Goal: Task Accomplishment & Management: Use online tool/utility

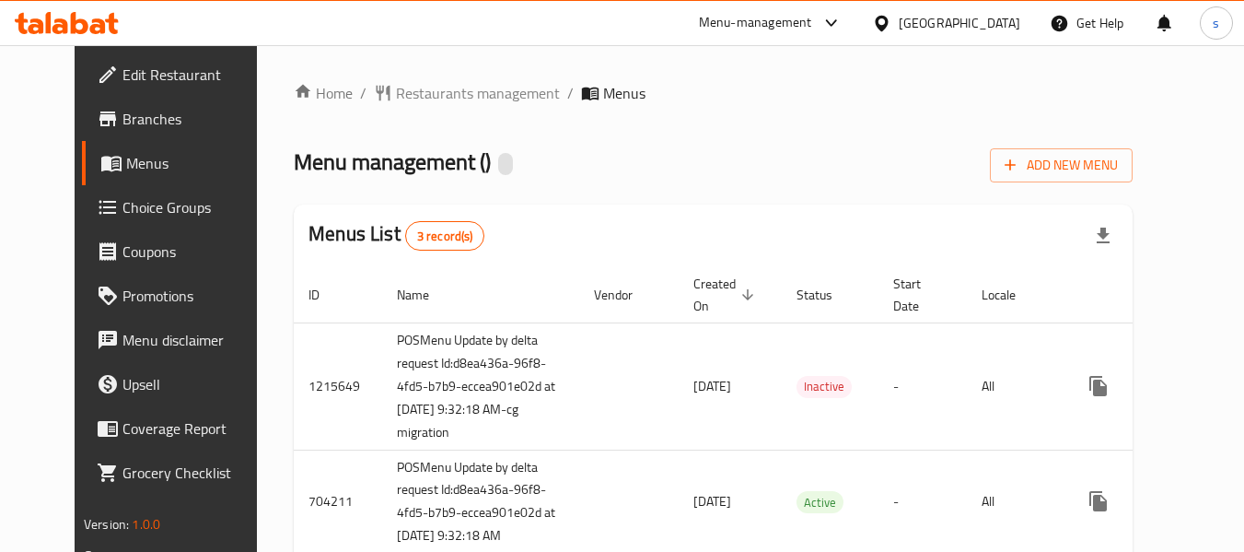
click at [122, 214] on span "Choice Groups" at bounding box center [194, 207] width 145 height 22
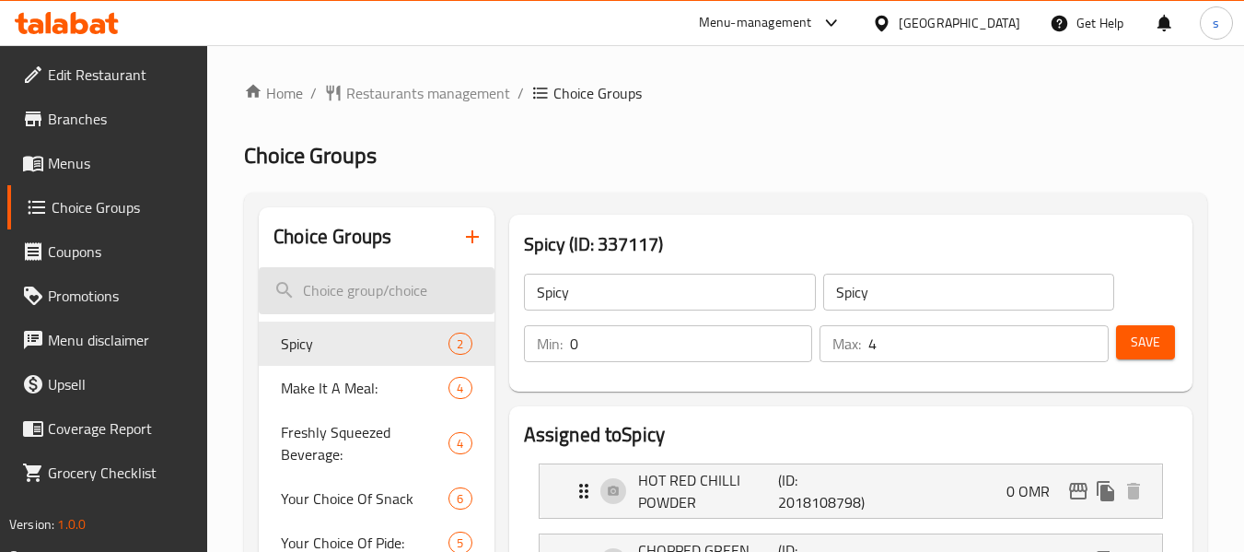
click at [420, 291] on input "search" at bounding box center [376, 290] width 235 height 47
paste input "Extra Cheese"
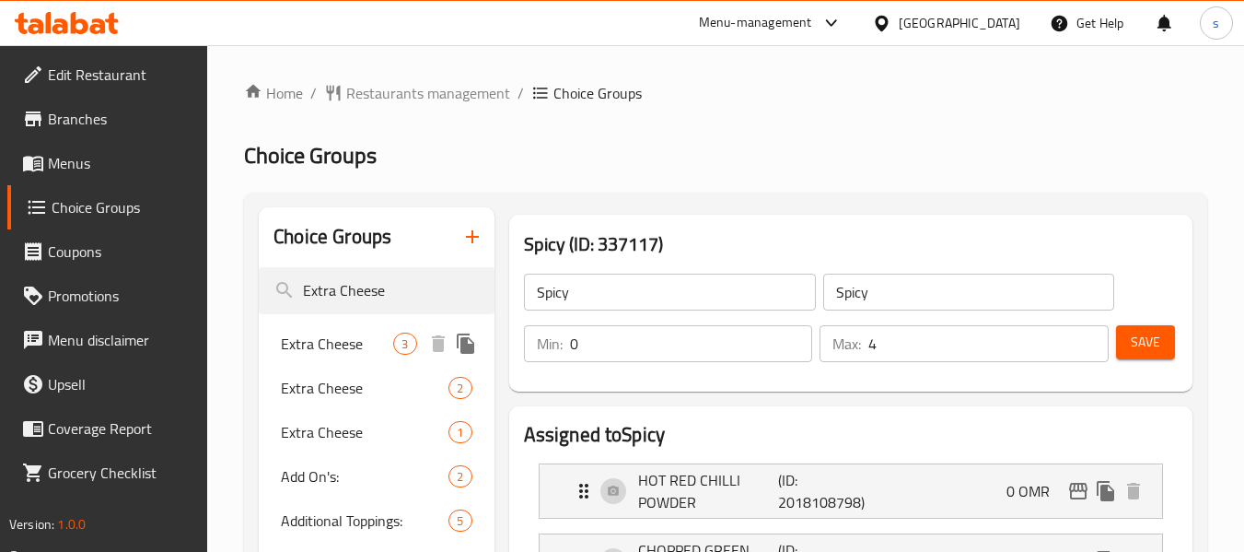
type input "Extra Cheese"
click at [354, 343] on span "Extra Cheese" at bounding box center [337, 343] width 112 height 22
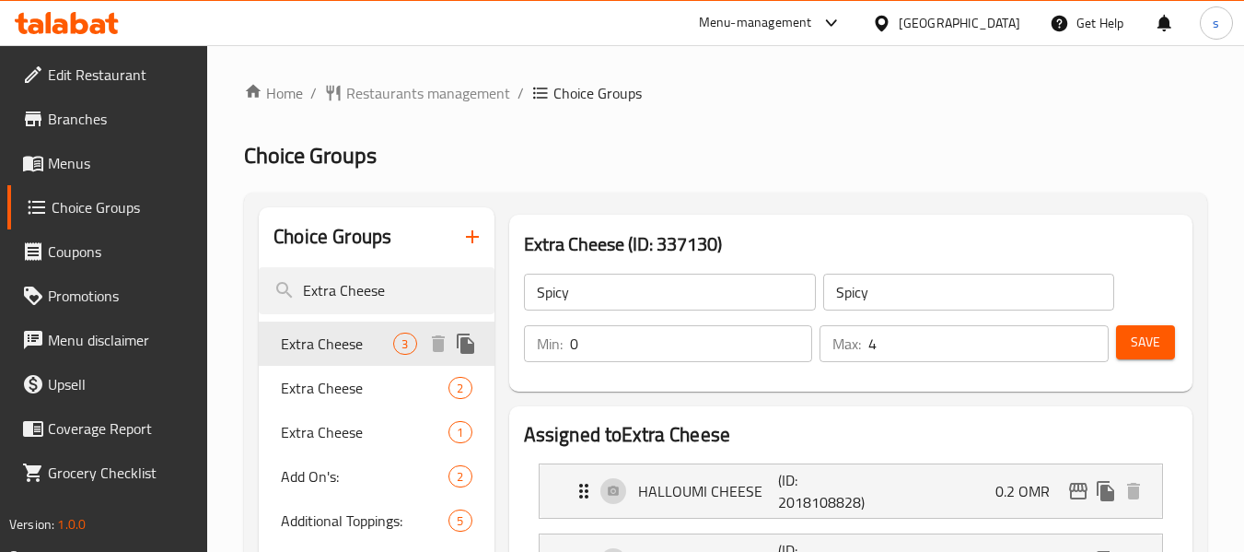
type input "Extra Cheese"
type input "الإضافات:"
type input "3"
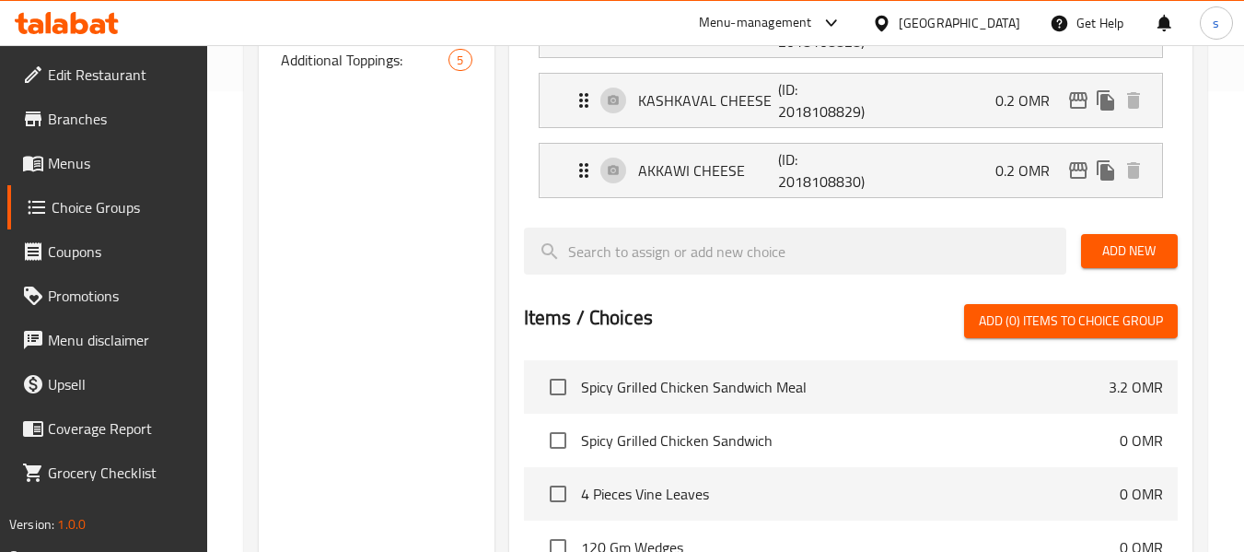
scroll to position [184, 0]
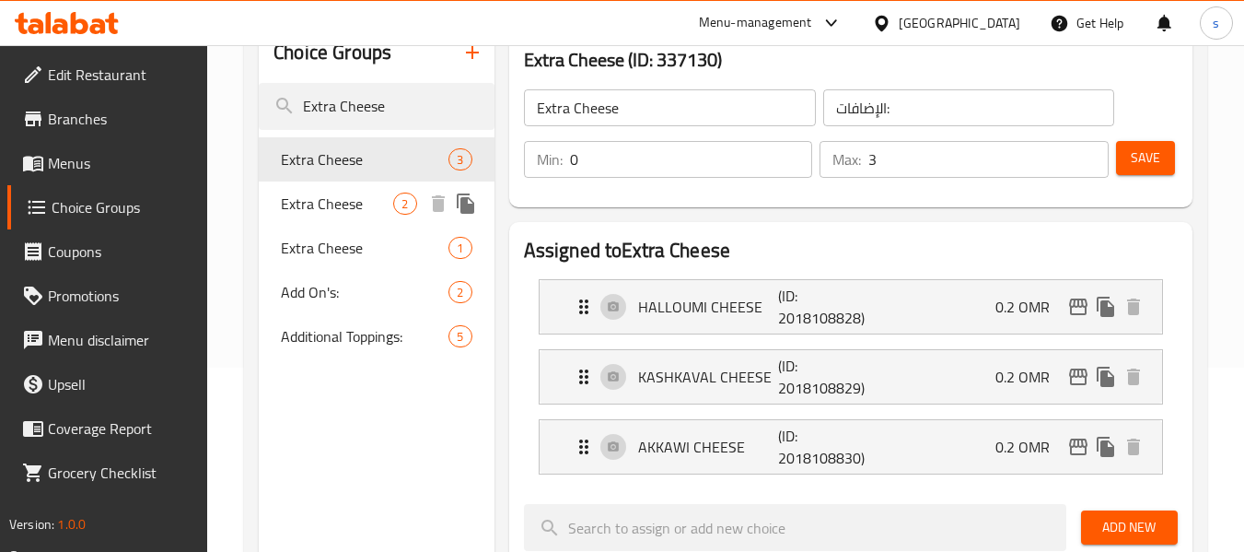
click at [382, 203] on span "Extra Cheese" at bounding box center [337, 203] width 112 height 22
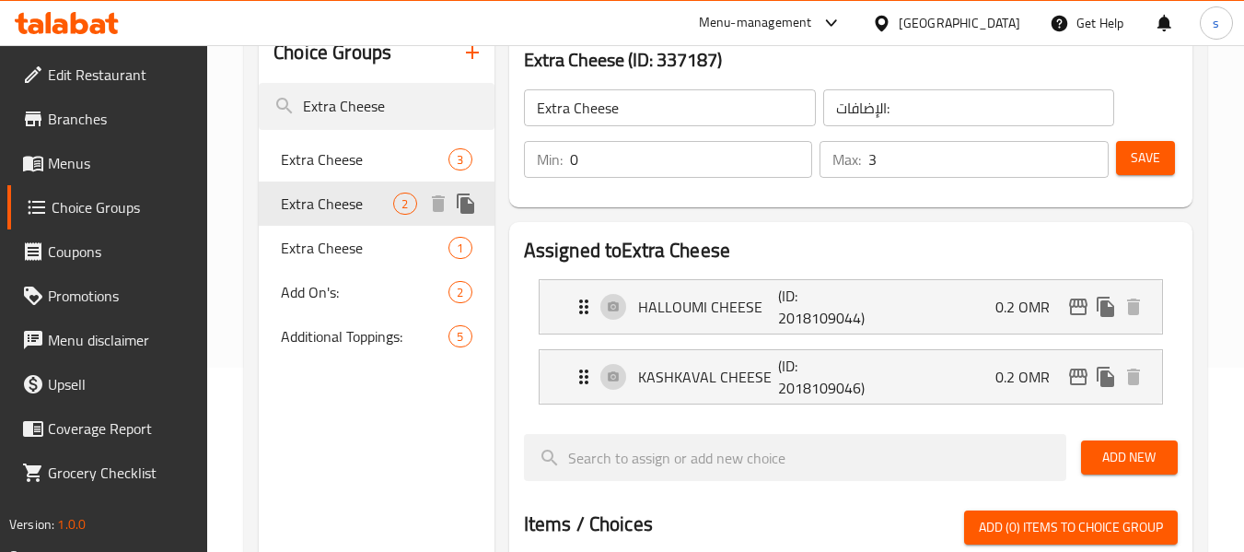
type input "Extra Cheese"
click at [337, 253] on span "Extra Cheese" at bounding box center [337, 248] width 112 height 22
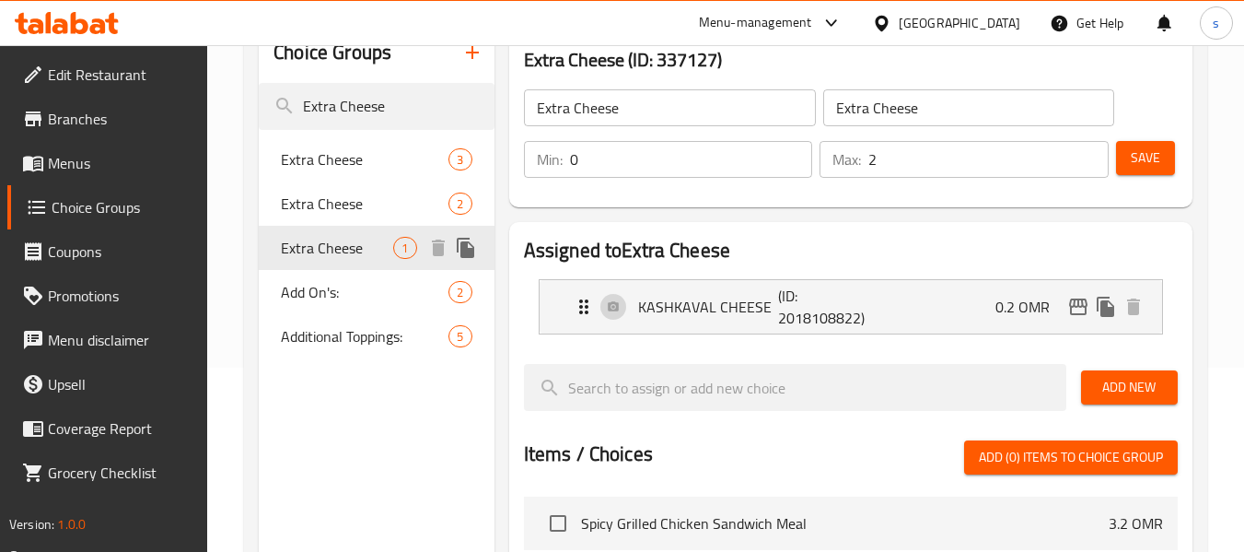
type input "1"
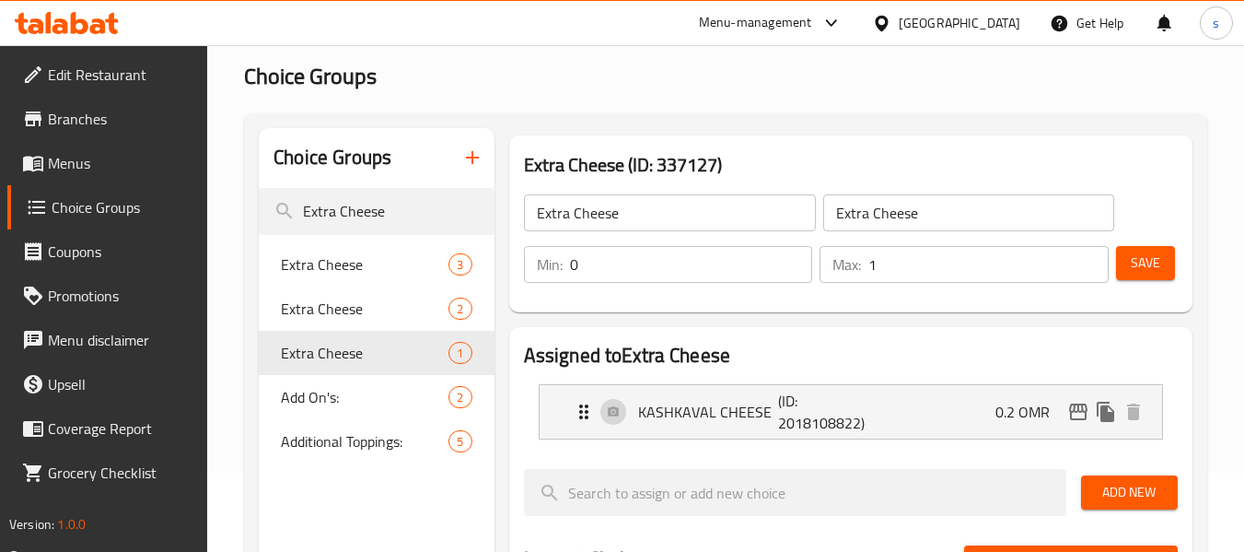
scroll to position [0, 0]
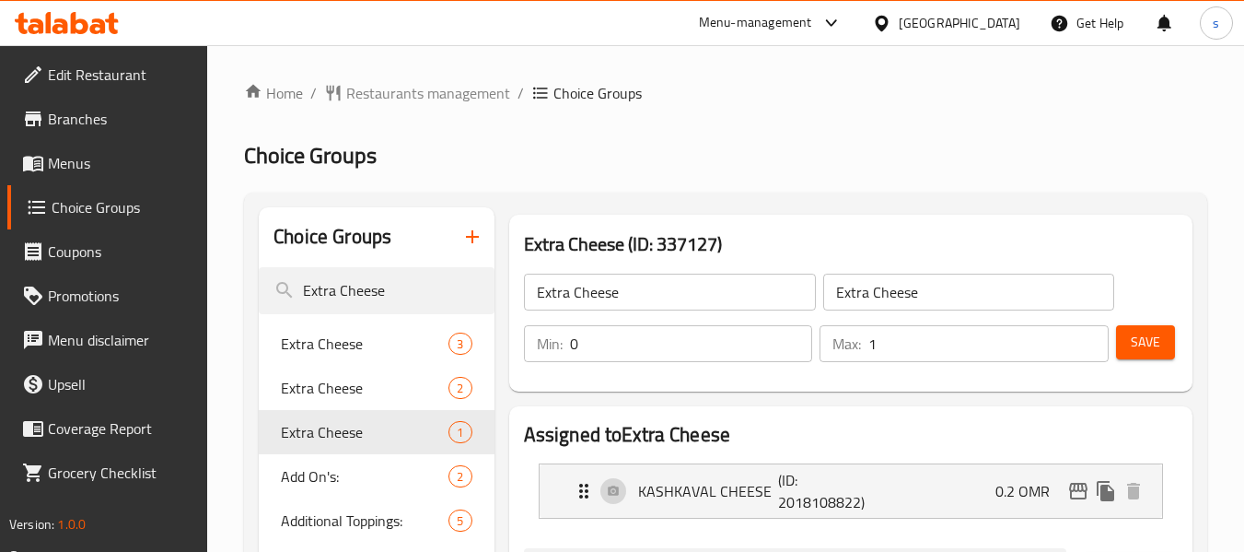
click at [812, 29] on div "Menu-management" at bounding box center [755, 23] width 113 height 22
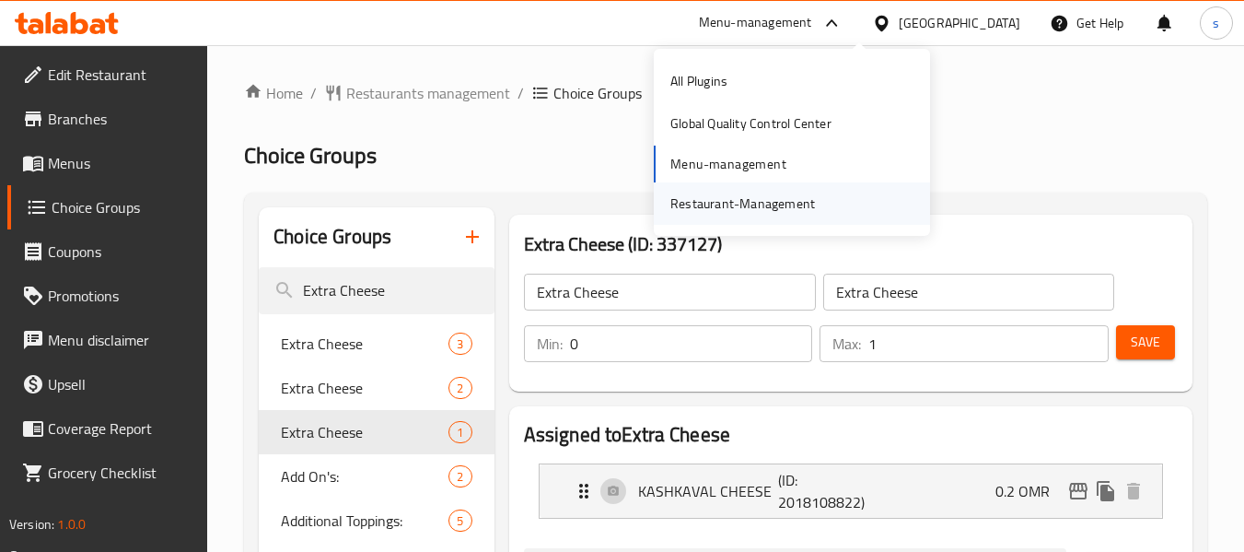
click at [760, 196] on div "Restaurant-Management" at bounding box center [742, 203] width 145 height 20
